Goal: Task Accomplishment & Management: Manage account settings

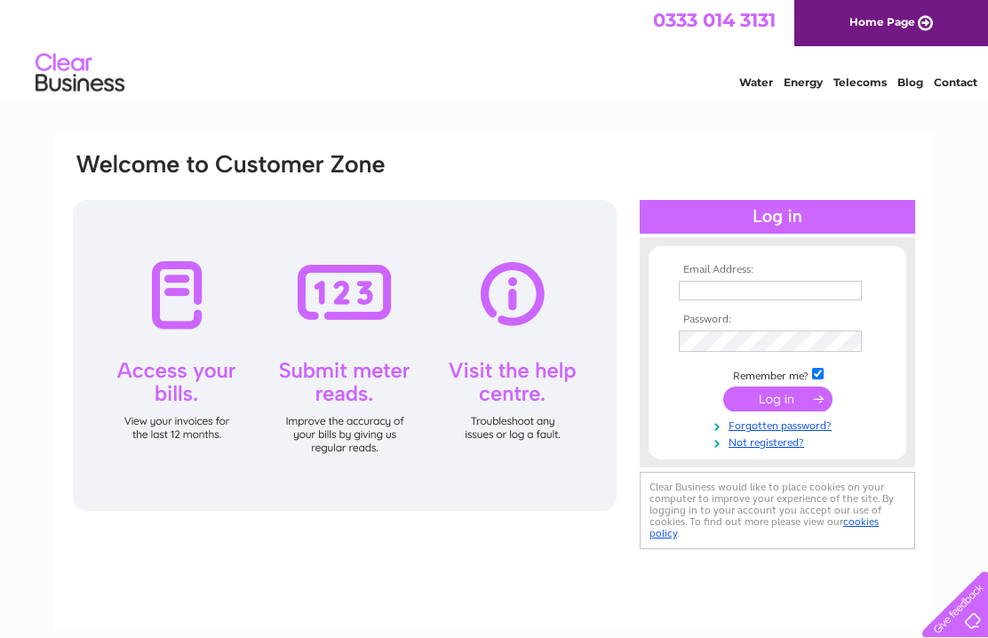
click at [763, 284] on input "text" at bounding box center [770, 291] width 183 height 20
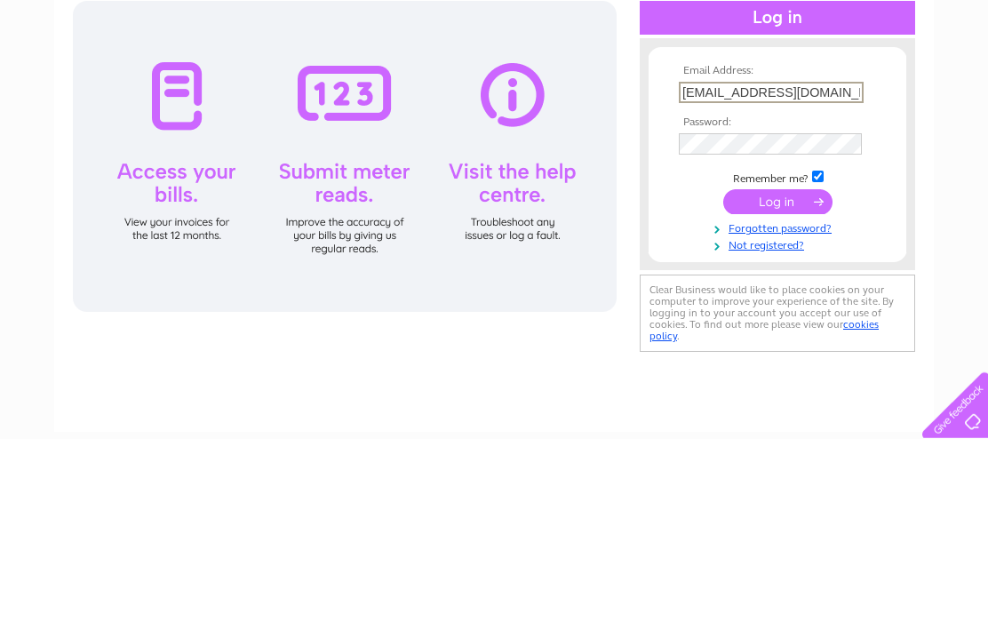
type input "pwelectronics@btinternet.com"
click at [796, 434] on link "Not registered?" at bounding box center [780, 442] width 202 height 17
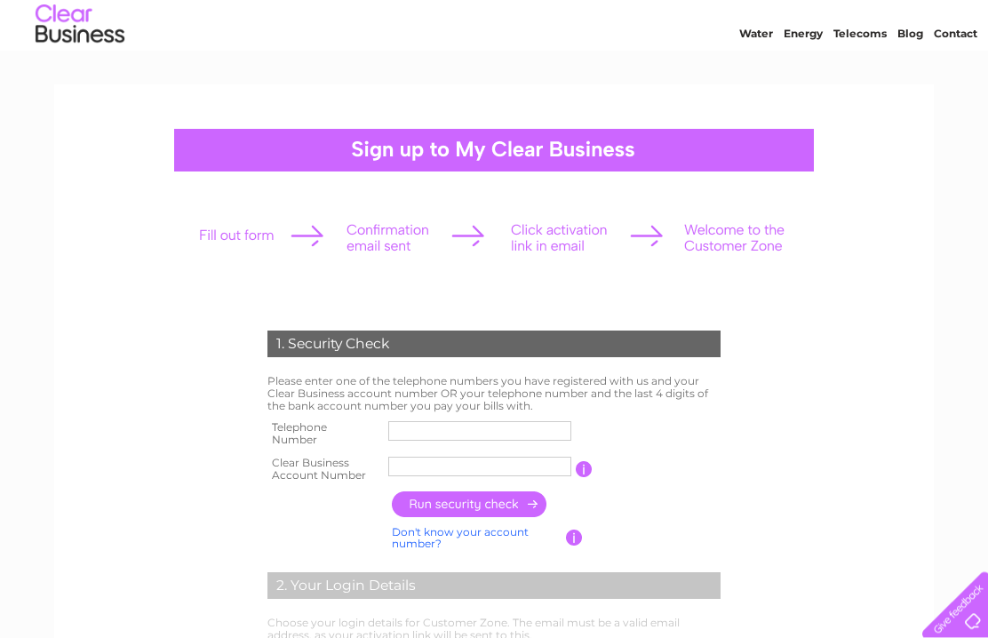
scroll to position [104, 0]
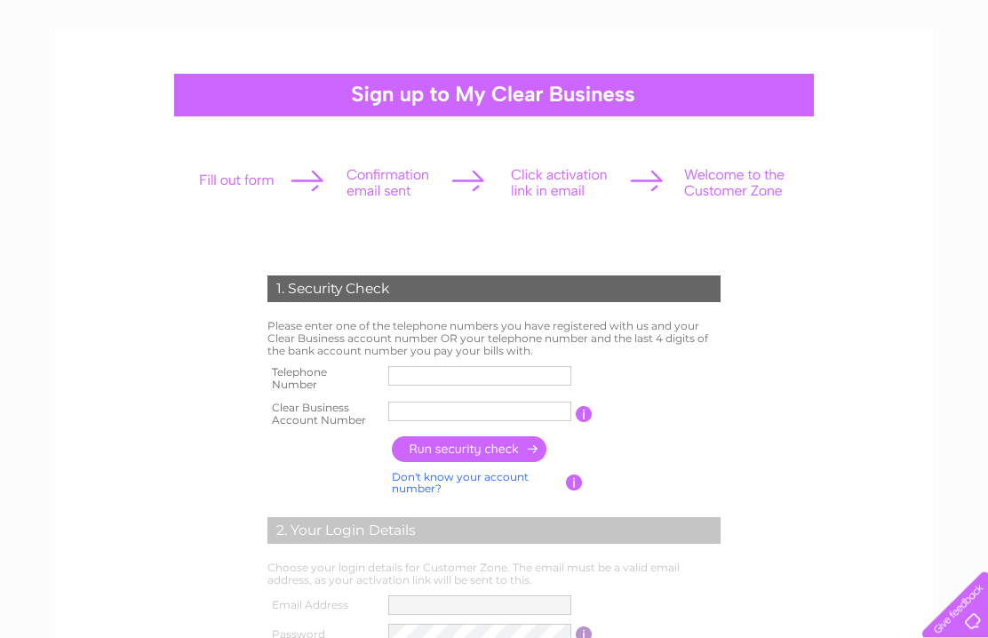
click at [491, 370] on input "text" at bounding box center [479, 376] width 183 height 20
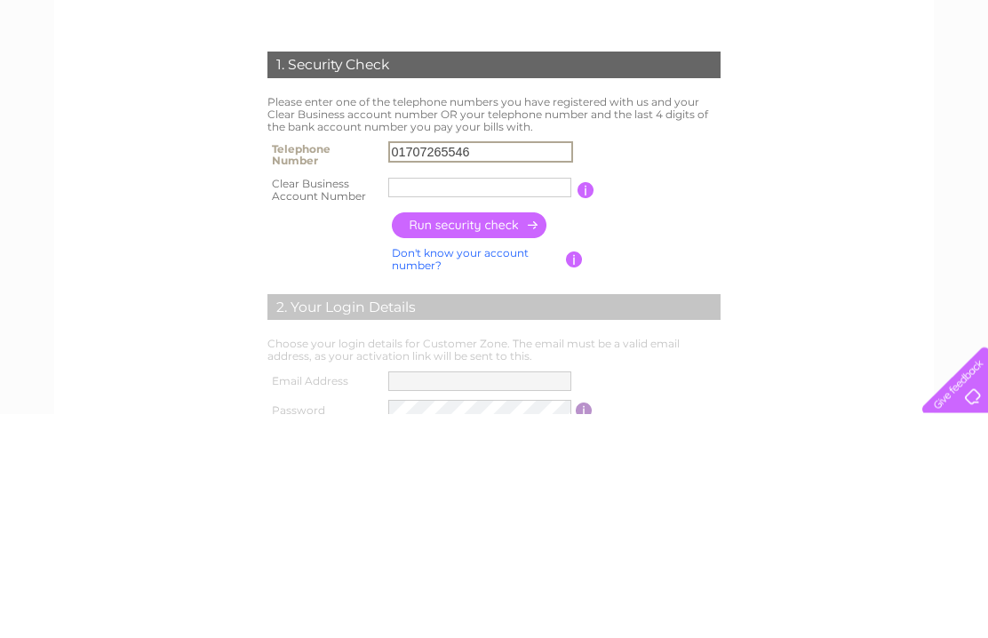
type input "01707265546"
click at [531, 402] on input "text" at bounding box center [479, 412] width 183 height 20
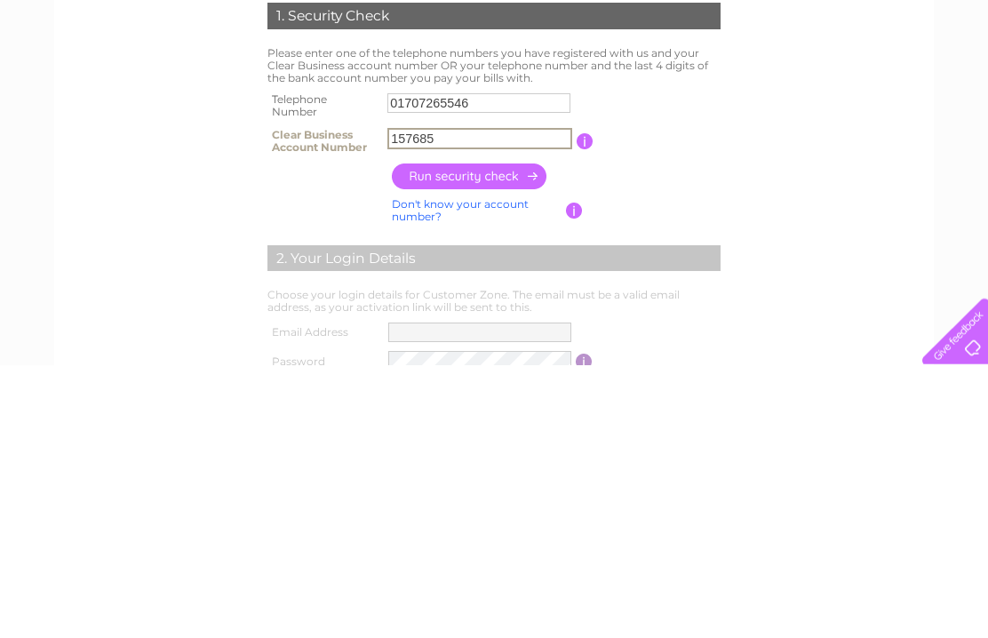
type input "157685"
click at [506, 436] on input "button" at bounding box center [470, 449] width 156 height 26
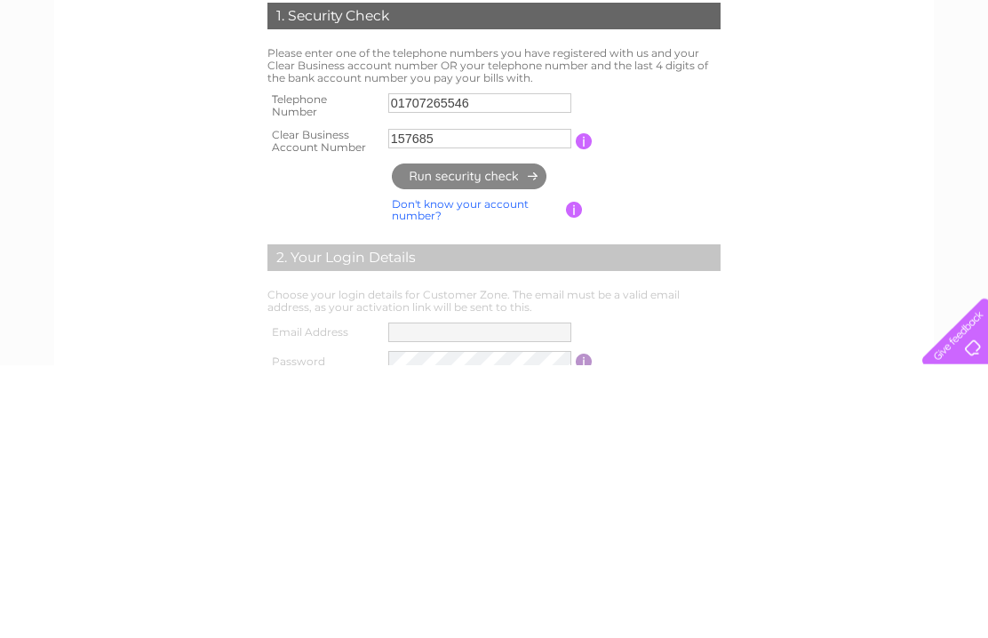
scroll to position [377, 0]
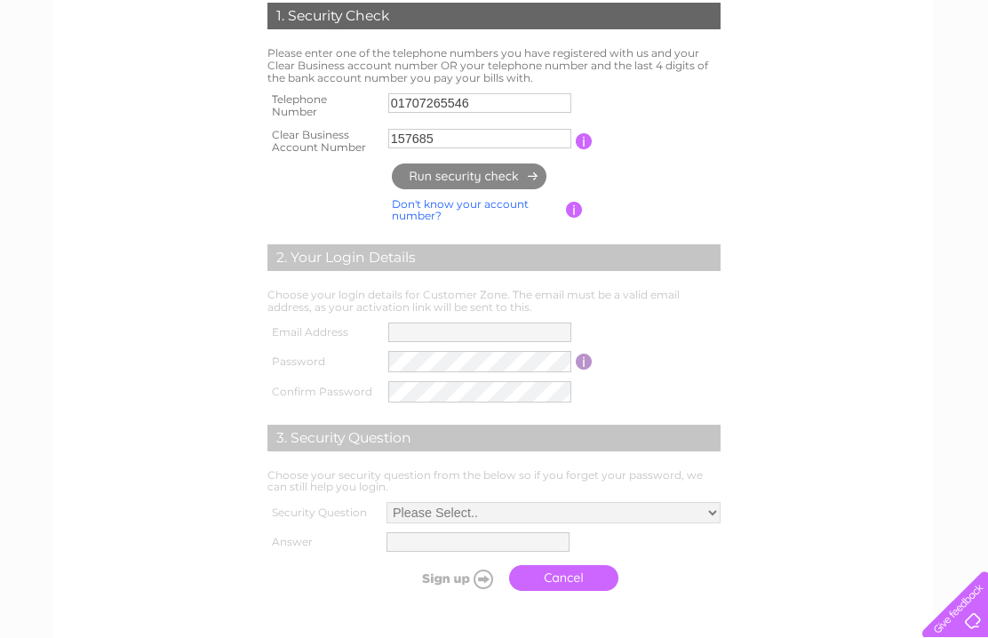
type input "**********"
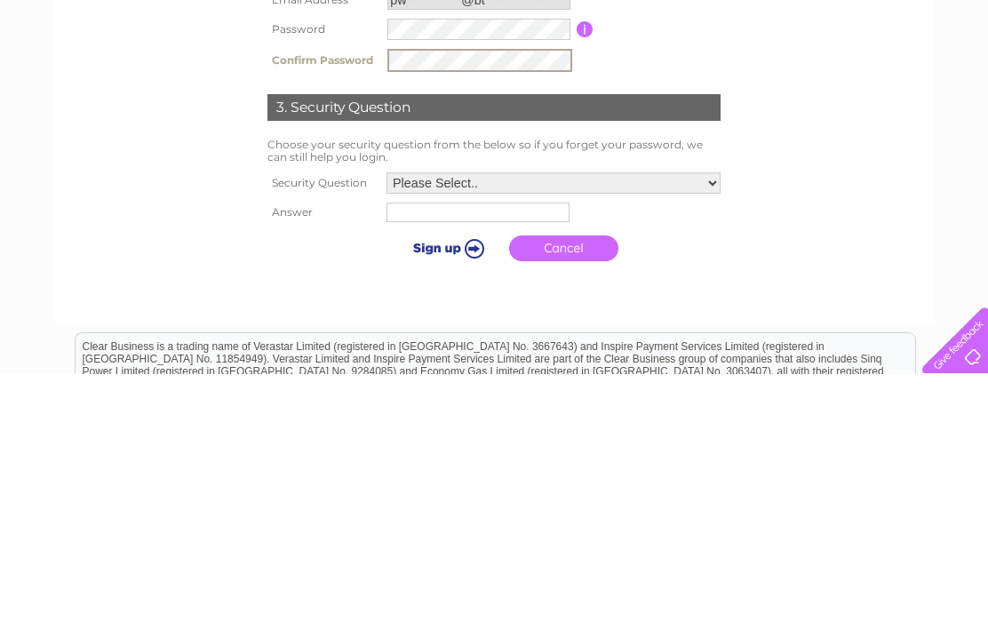
click at [712, 436] on select "Please Select.. In what town or city was your first job? In what town or city d…" at bounding box center [553, 446] width 334 height 21
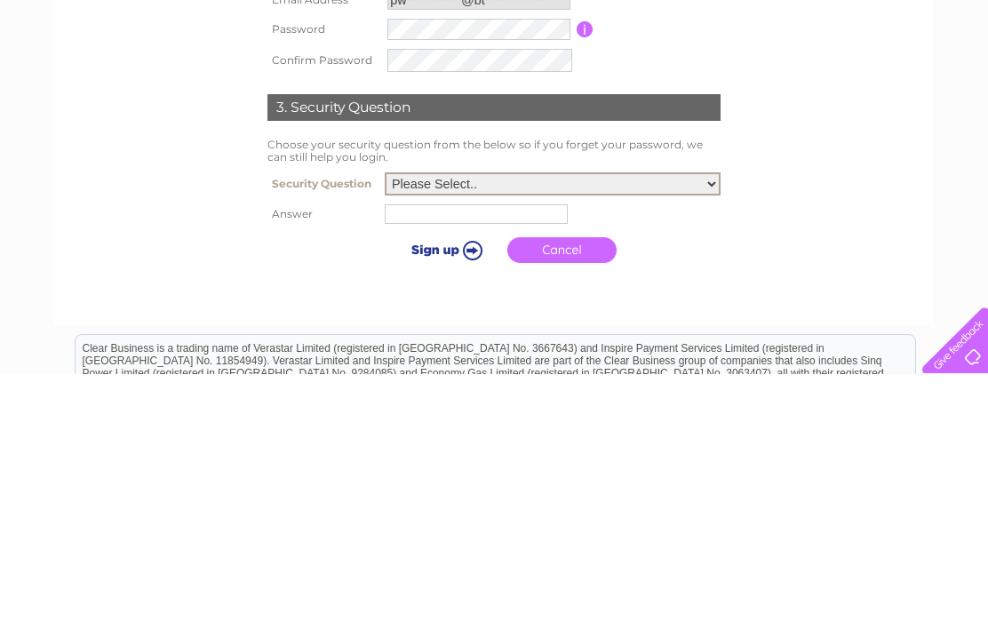
scroll to position [609, 0]
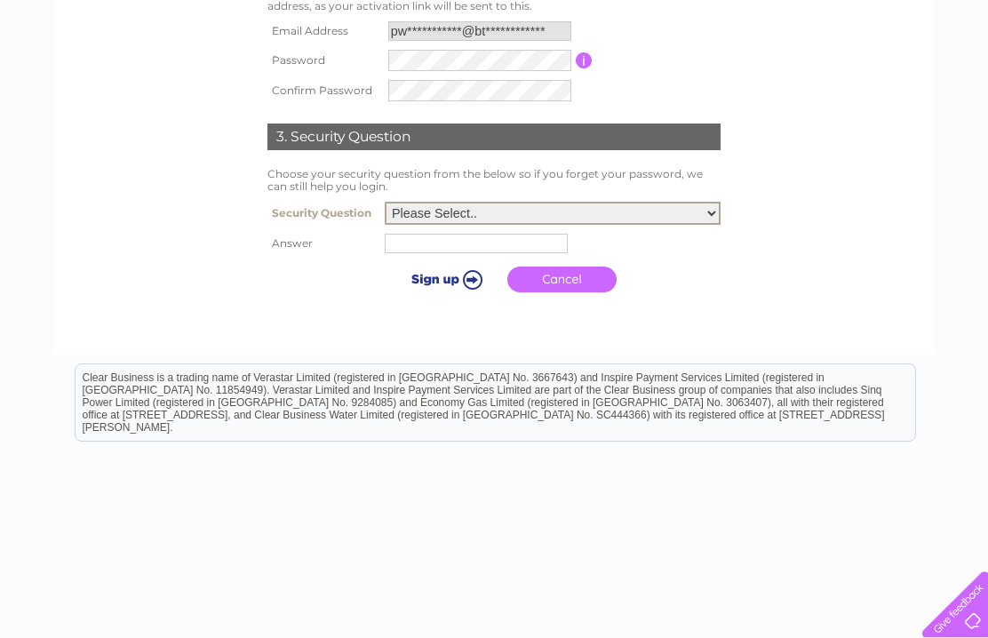
select select "4"
click at [449, 253] on input "text" at bounding box center [476, 244] width 183 height 20
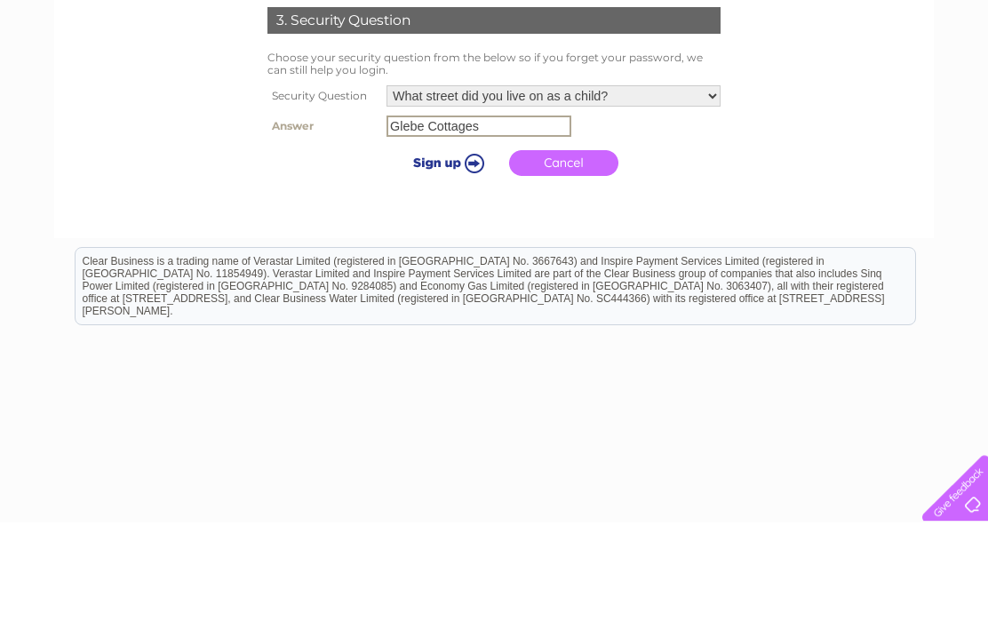
type input "Glebe Cottages"
click at [442, 267] on input "submit" at bounding box center [445, 279] width 109 height 25
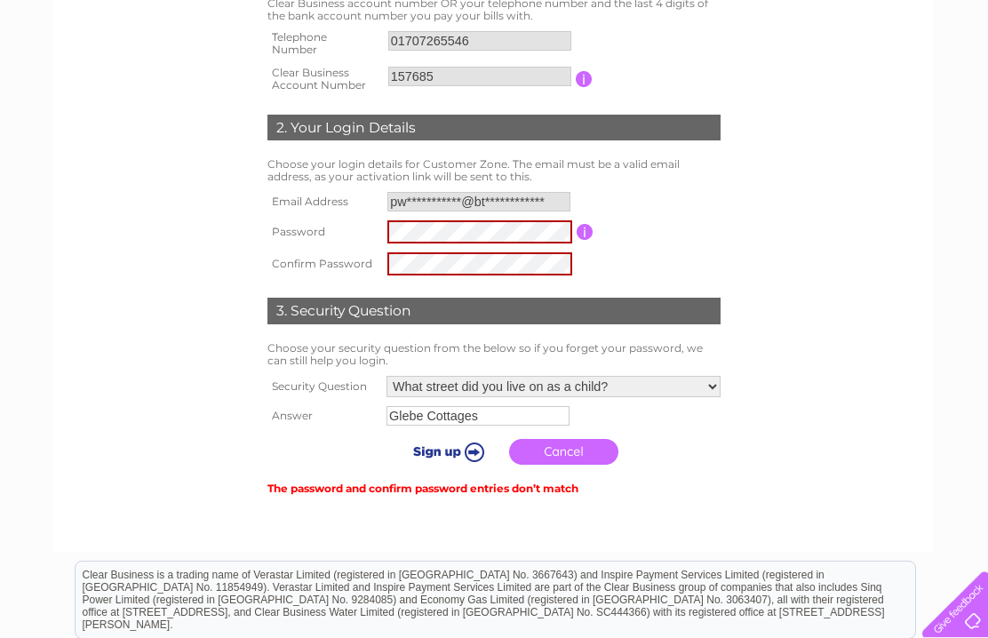
scroll to position [438, 0]
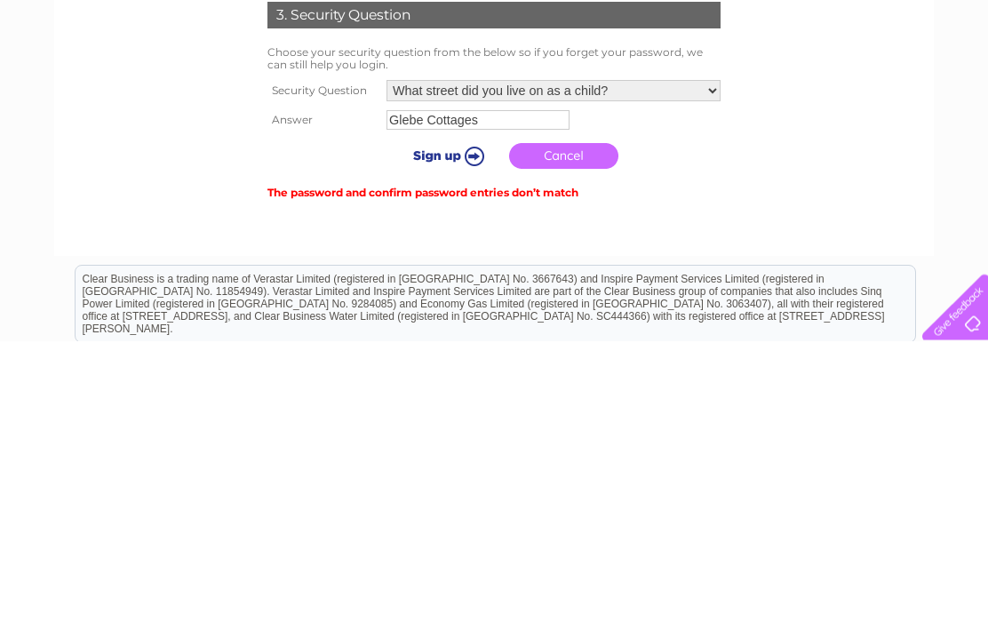
click at [430, 440] on input "submit" at bounding box center [445, 452] width 109 height 25
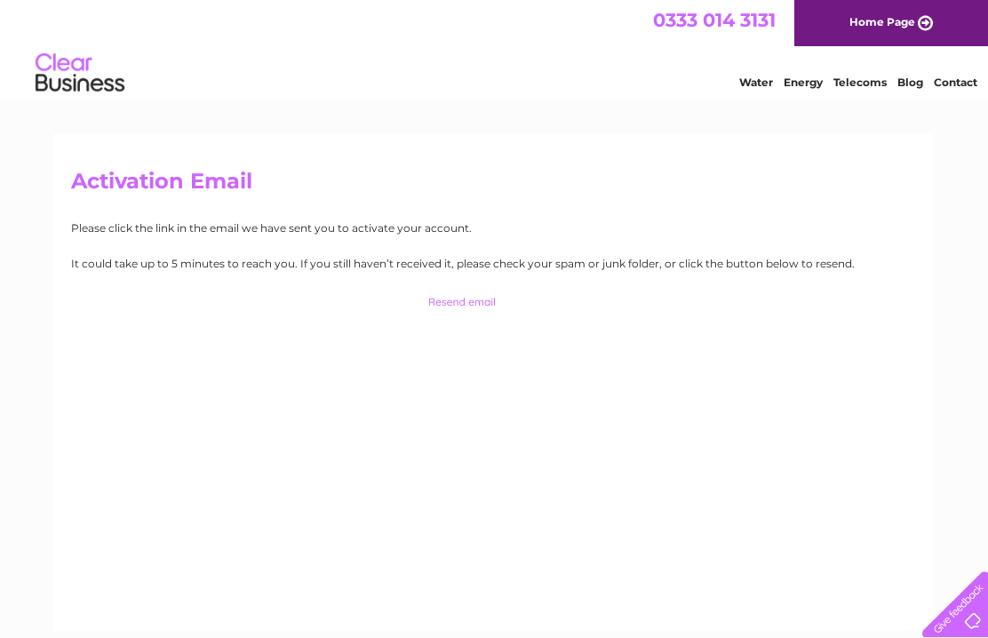
click at [913, 27] on link "Home Page" at bounding box center [891, 23] width 194 height 46
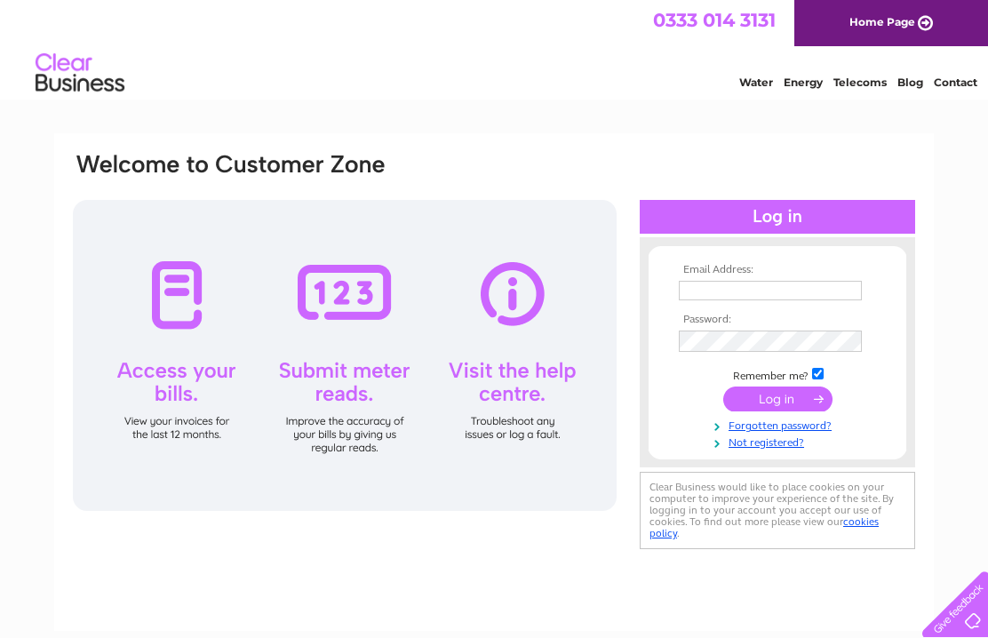
click at [752, 294] on input "text" at bounding box center [770, 291] width 183 height 20
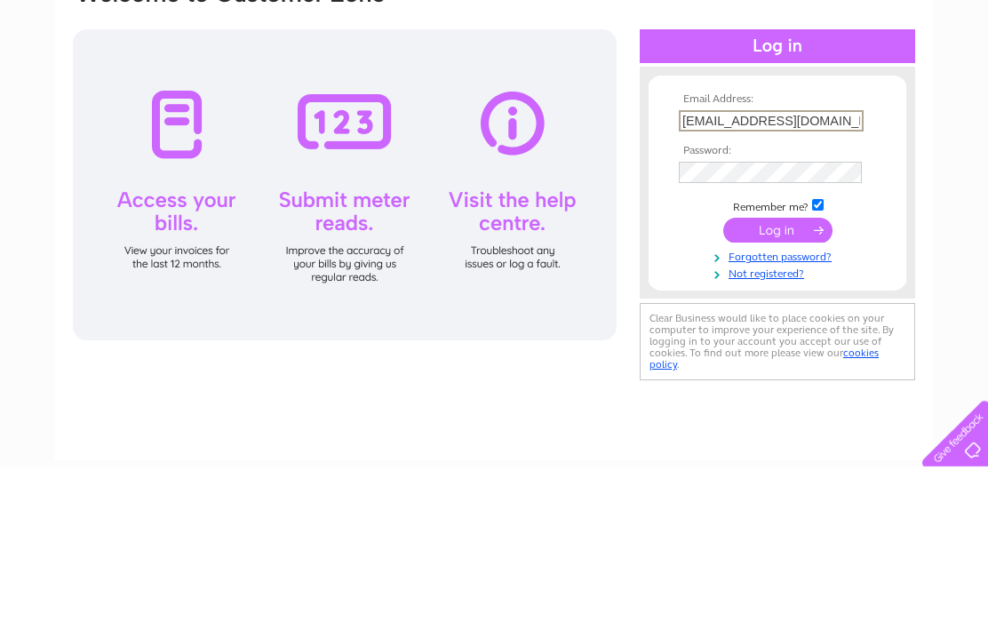
type input "pwelectronics@btinternet.com"
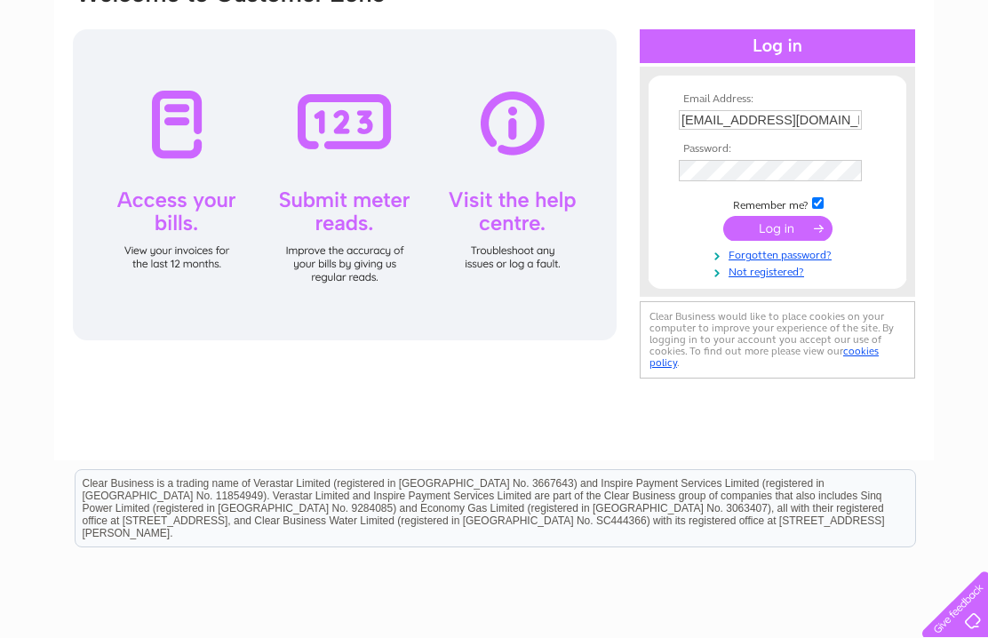
click at [804, 237] on input "submit" at bounding box center [777, 228] width 109 height 25
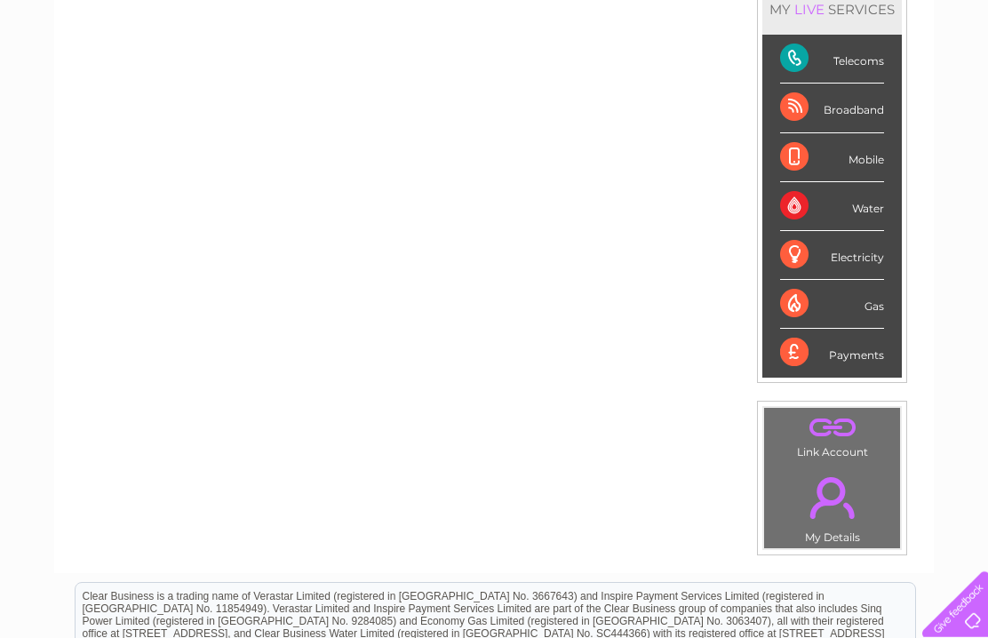
scroll to position [245, 0]
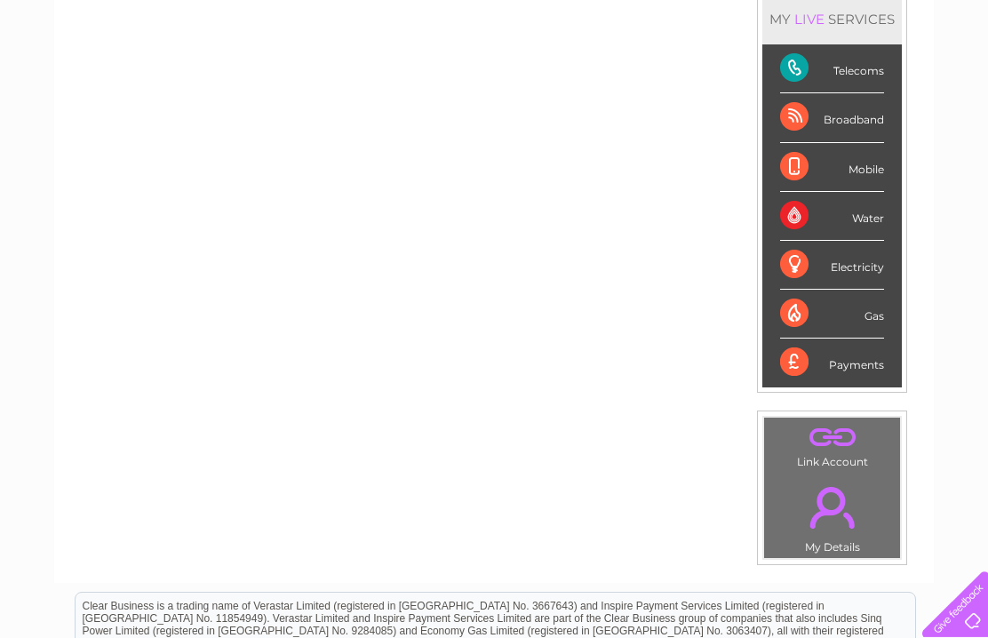
click at [843, 511] on link "." at bounding box center [831, 507] width 127 height 62
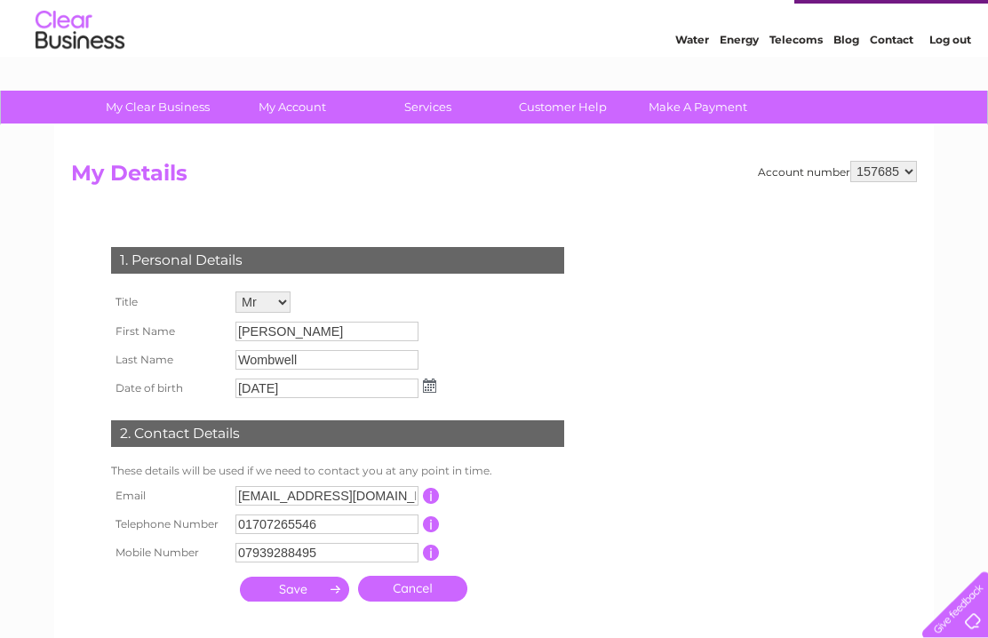
scroll to position [41, 0]
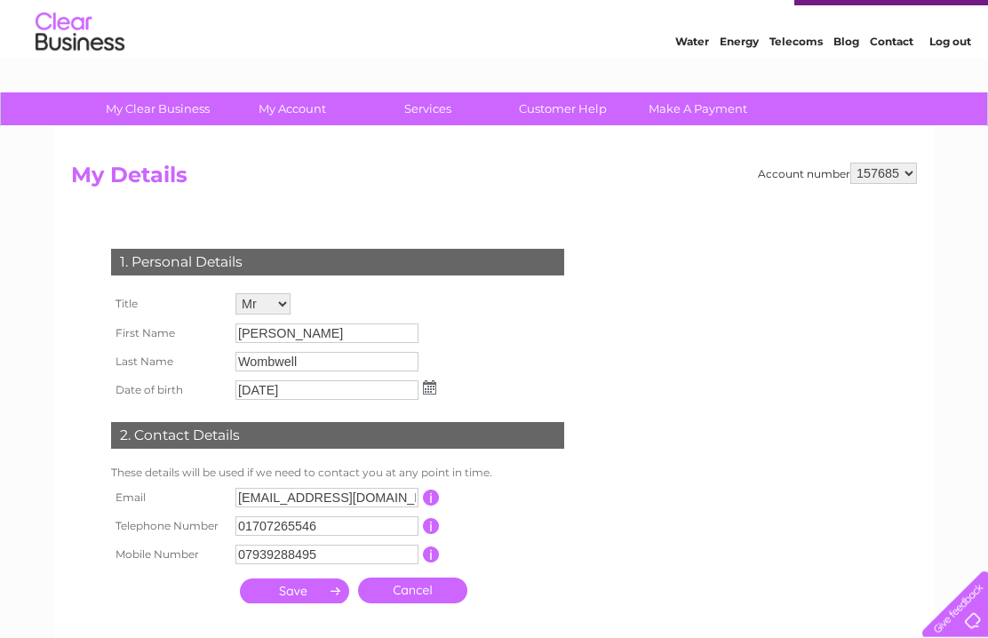
click at [555, 116] on link "Customer Help" at bounding box center [563, 108] width 147 height 33
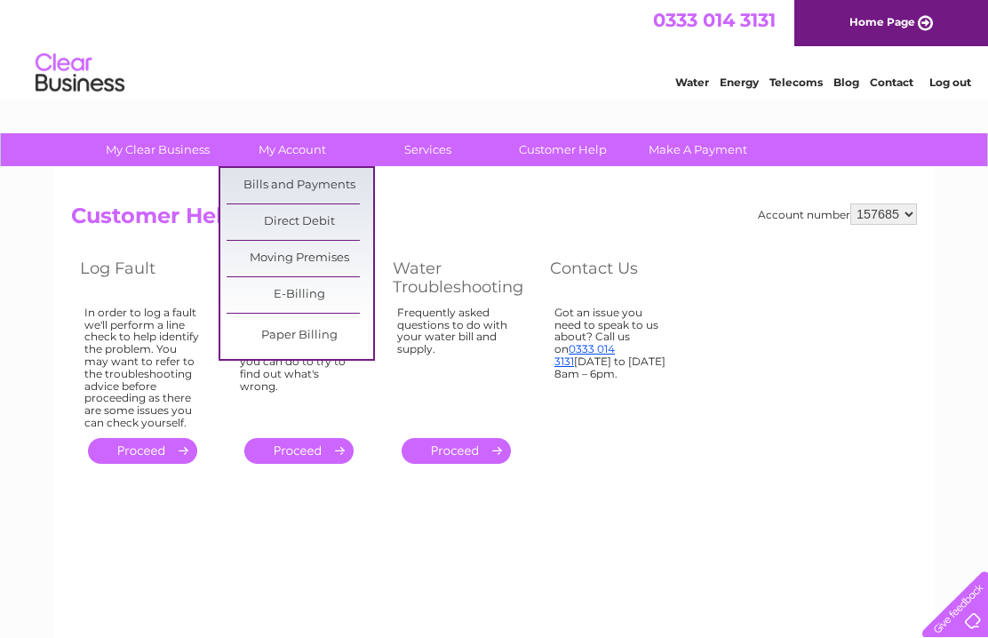
click at [318, 256] on link "Moving Premises" at bounding box center [300, 259] width 147 height 36
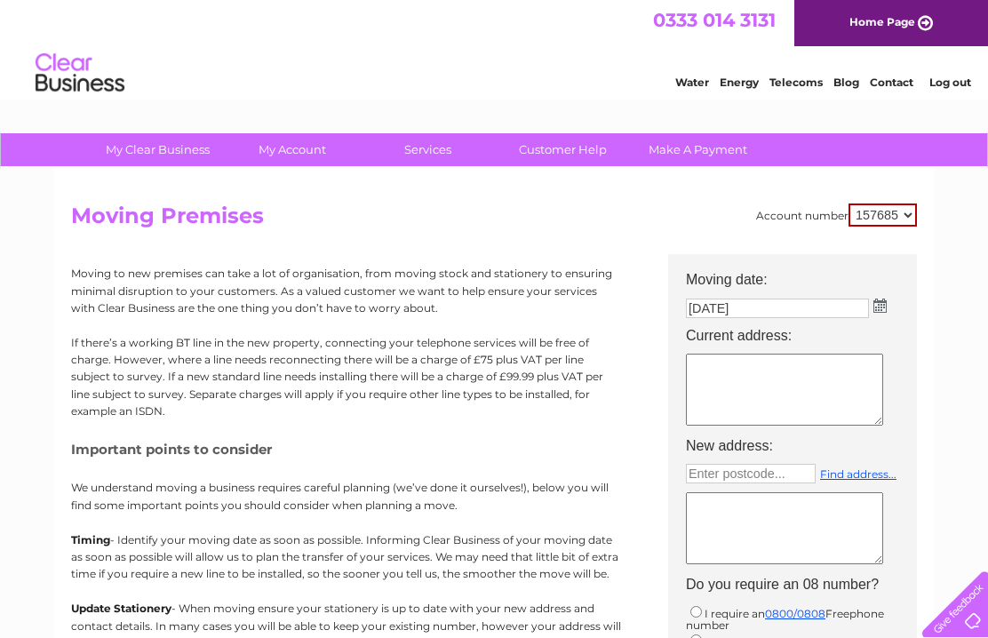
click at [314, 448] on h5 "Important points to consider" at bounding box center [346, 449] width 551 height 15
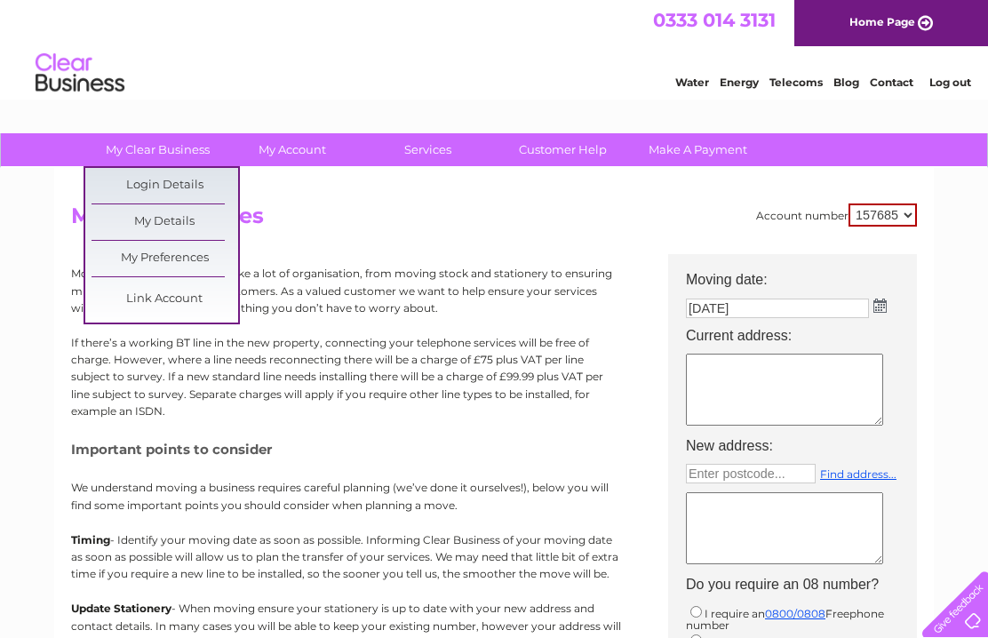
click at [170, 258] on link "My Preferences" at bounding box center [165, 259] width 147 height 36
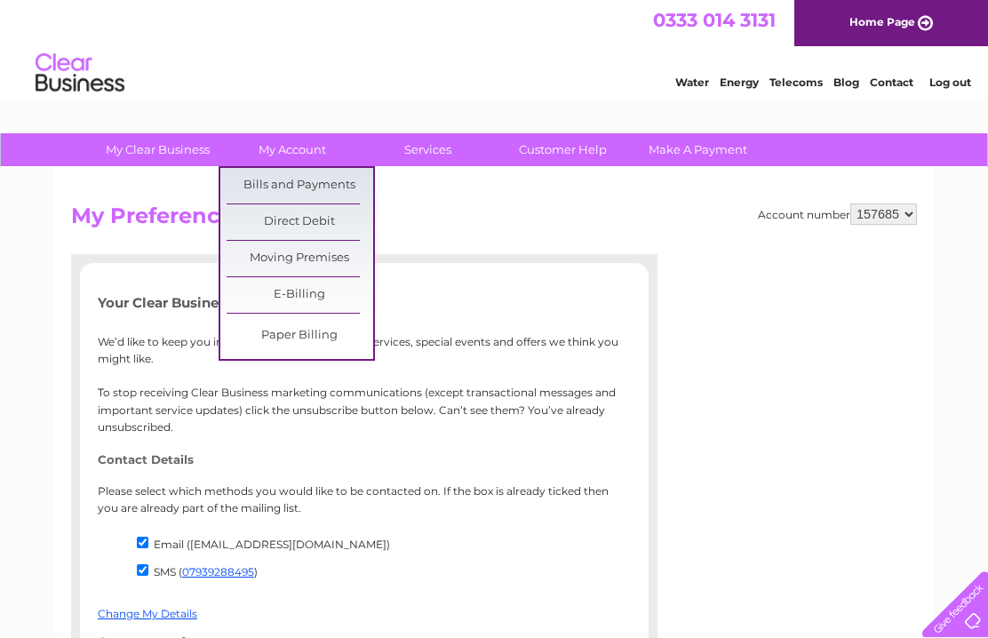
click at [305, 187] on link "Bills and Payments" at bounding box center [300, 186] width 147 height 36
